Goal: Transaction & Acquisition: Purchase product/service

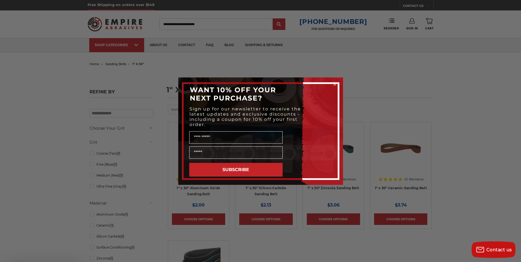
click at [319, 81] on div "Close dialog WANT 10% OFF YOUR NEXT PURCHASE? Sign up for our newsletter to rec…" at bounding box center [261, 130] width 176 height 107
click at [335, 84] on icon "Close dialog" at bounding box center [334, 84] width 2 height 2
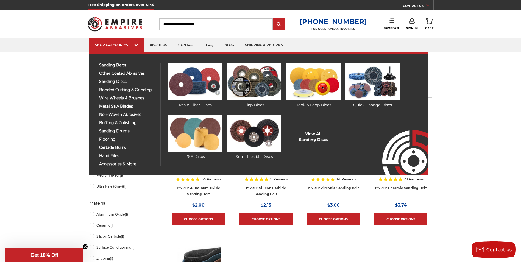
click at [308, 79] on img at bounding box center [313, 81] width 54 height 37
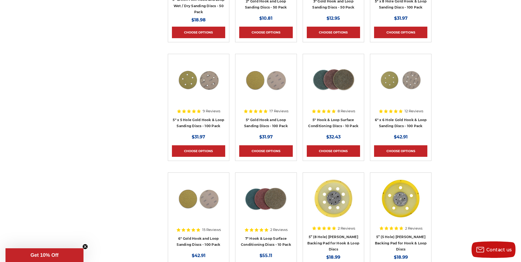
scroll to position [357, 0]
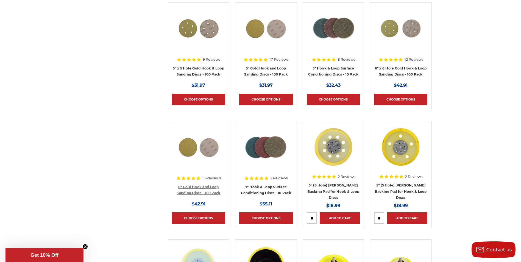
click at [201, 192] on link "6" Gold Hook and Loop Sanding Discs - 100 Pack" at bounding box center [198, 190] width 44 height 10
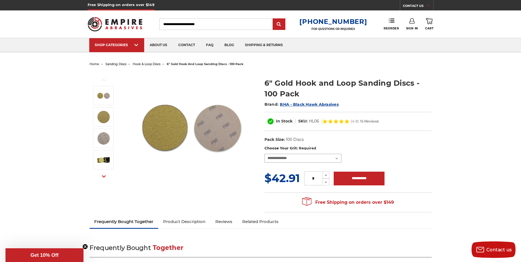
click at [336, 159] on select "**********" at bounding box center [302, 158] width 77 height 9
